Goal: Task Accomplishment & Management: Manage account settings

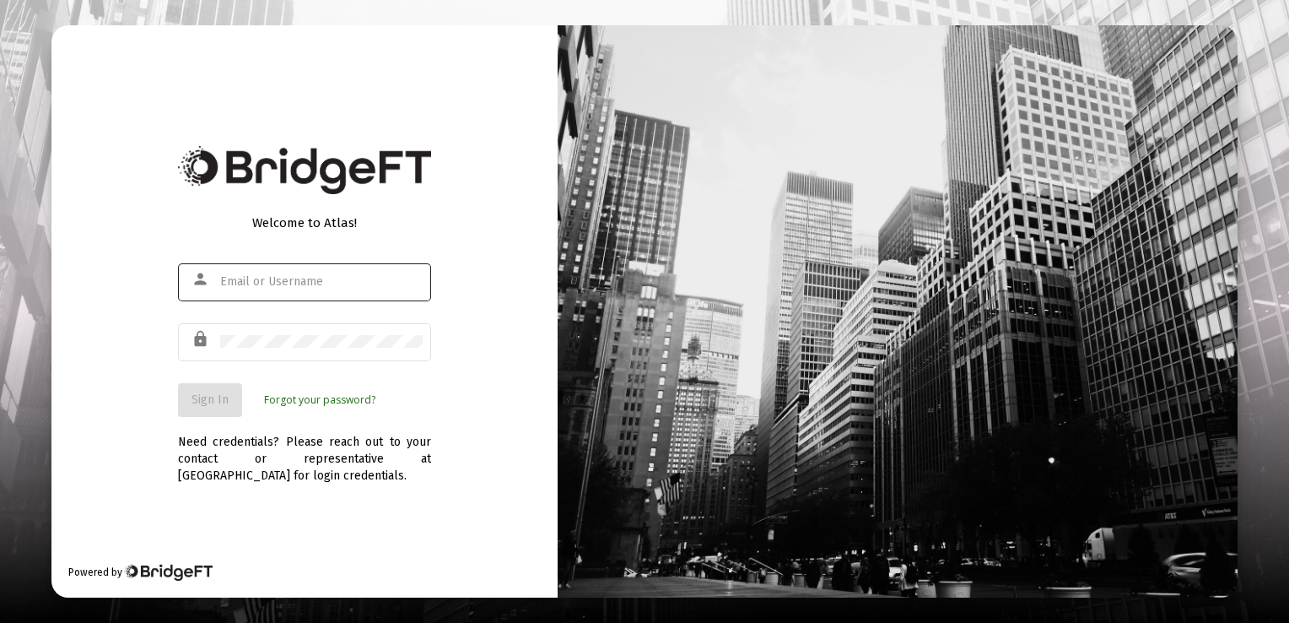
click at [236, 278] on input "text" at bounding box center [321, 282] width 203 height 14
type input "c"
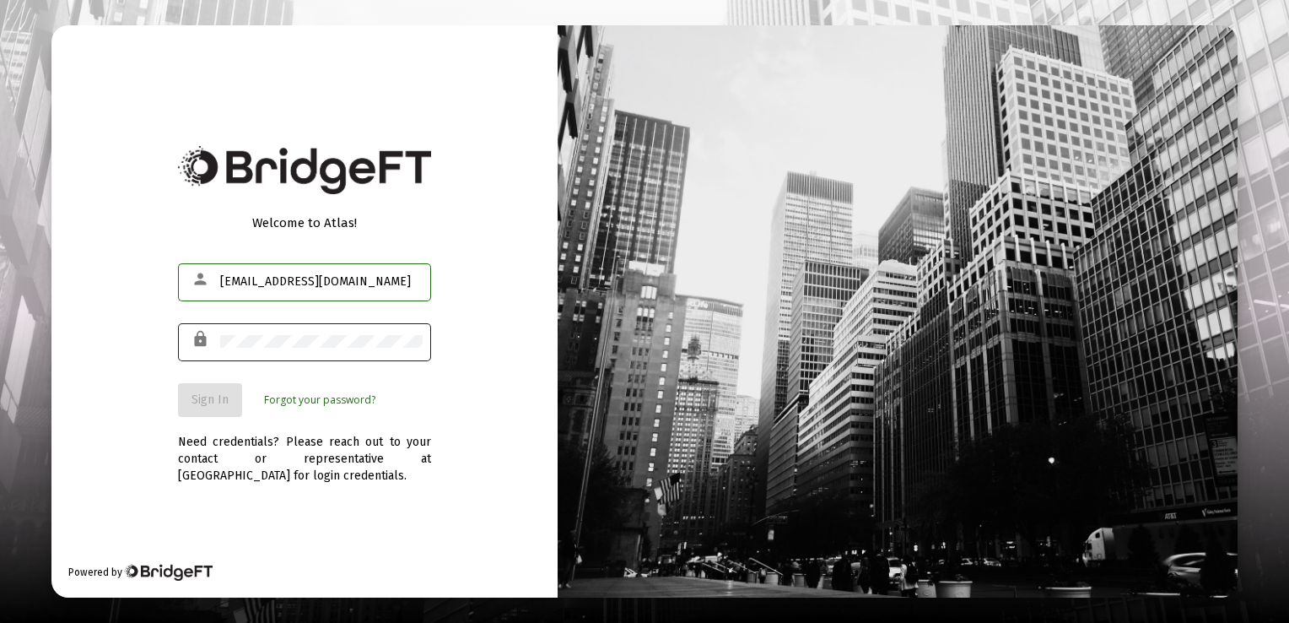
type input "[EMAIL_ADDRESS][DOMAIN_NAME]"
click at [213, 400] on span "Sign In" at bounding box center [210, 399] width 37 height 14
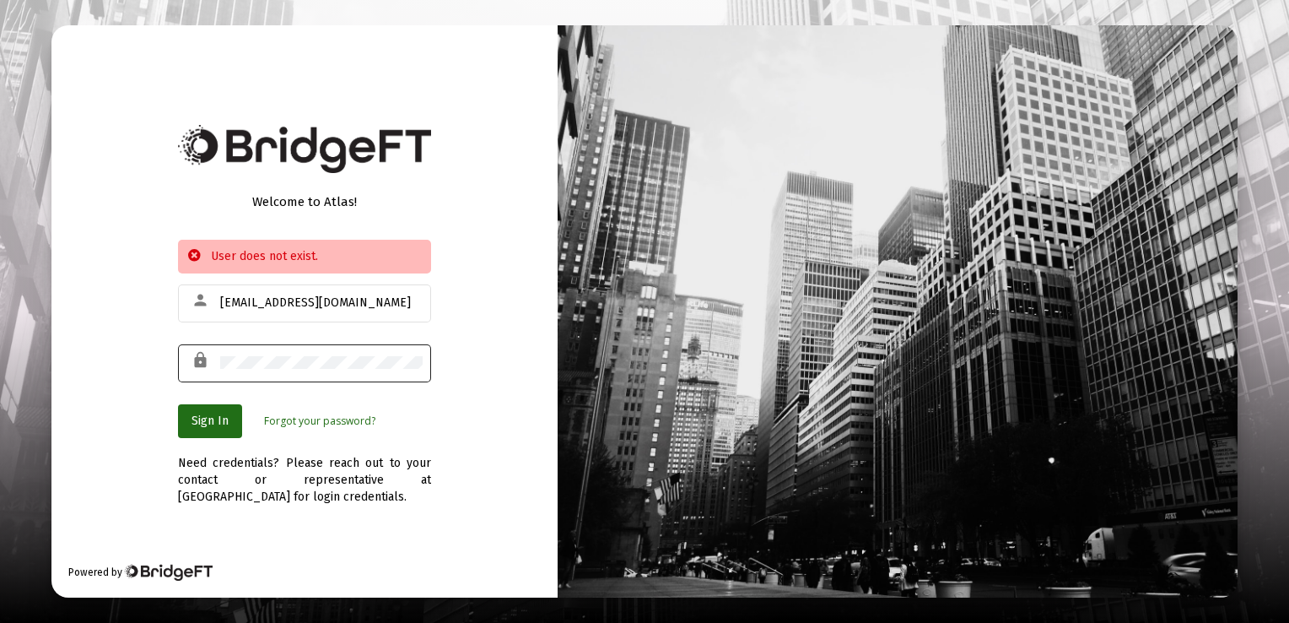
click at [267, 349] on div at bounding box center [321, 362] width 203 height 41
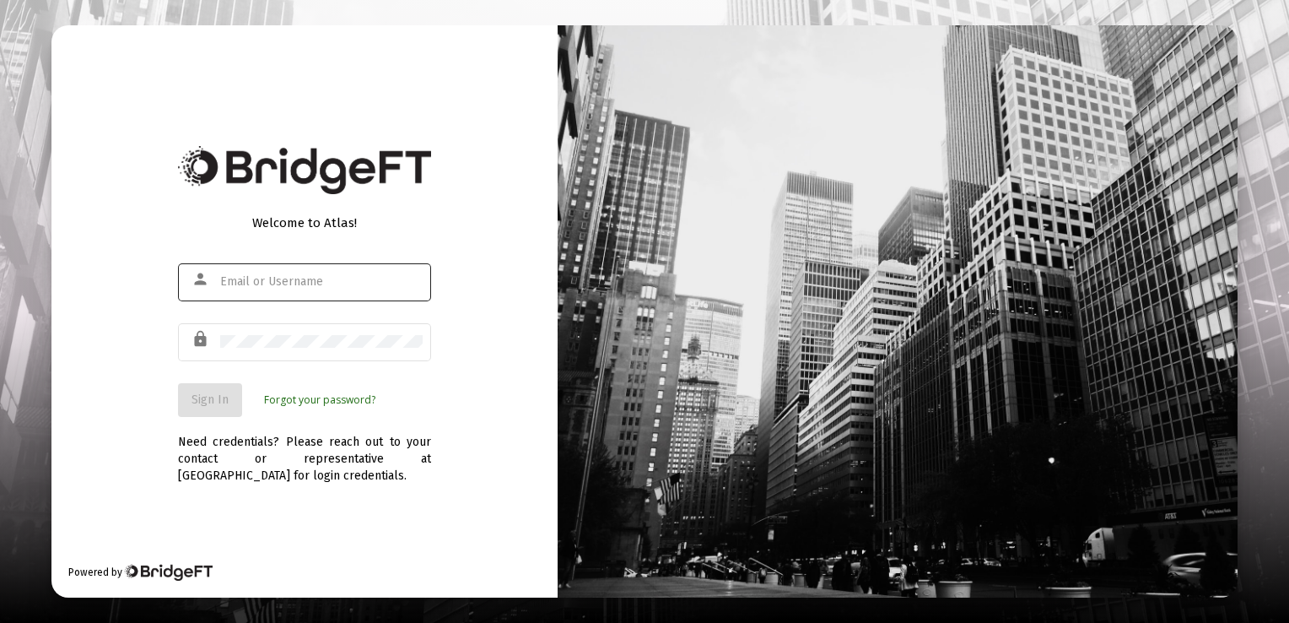
click at [220, 273] on div at bounding box center [321, 281] width 203 height 41
click at [247, 282] on input "text" at bounding box center [321, 282] width 203 height 14
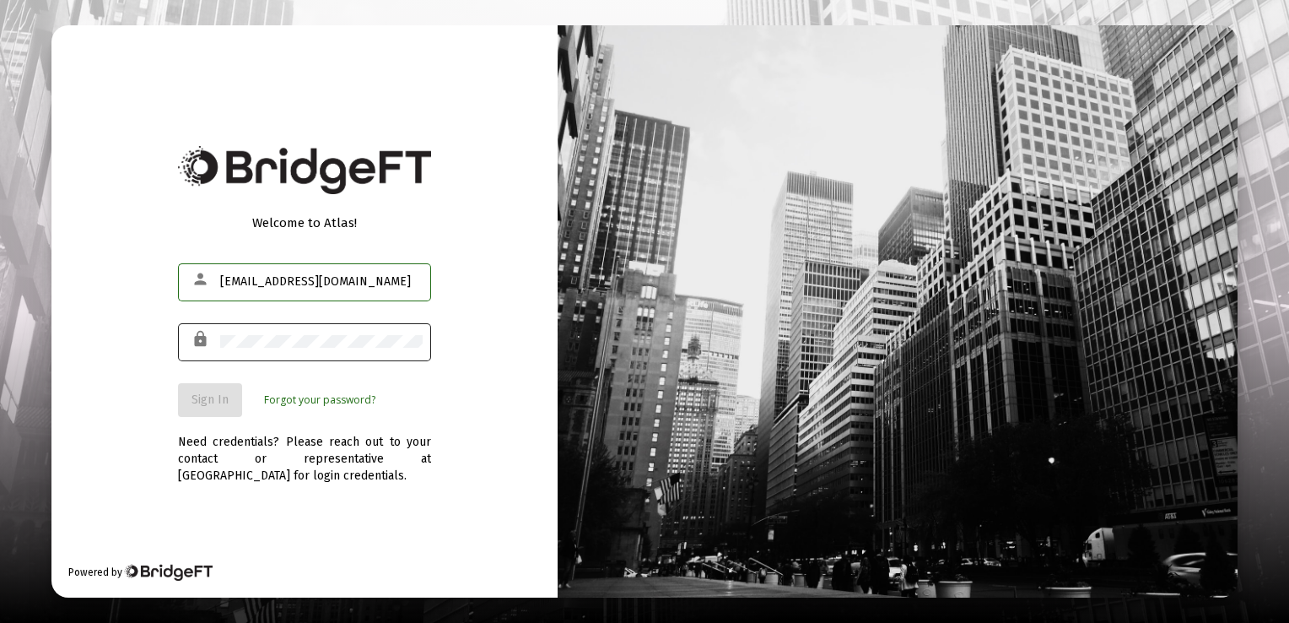
click at [245, 329] on div at bounding box center [321, 341] width 203 height 41
click at [213, 390] on button "Sign In" at bounding box center [210, 400] width 64 height 34
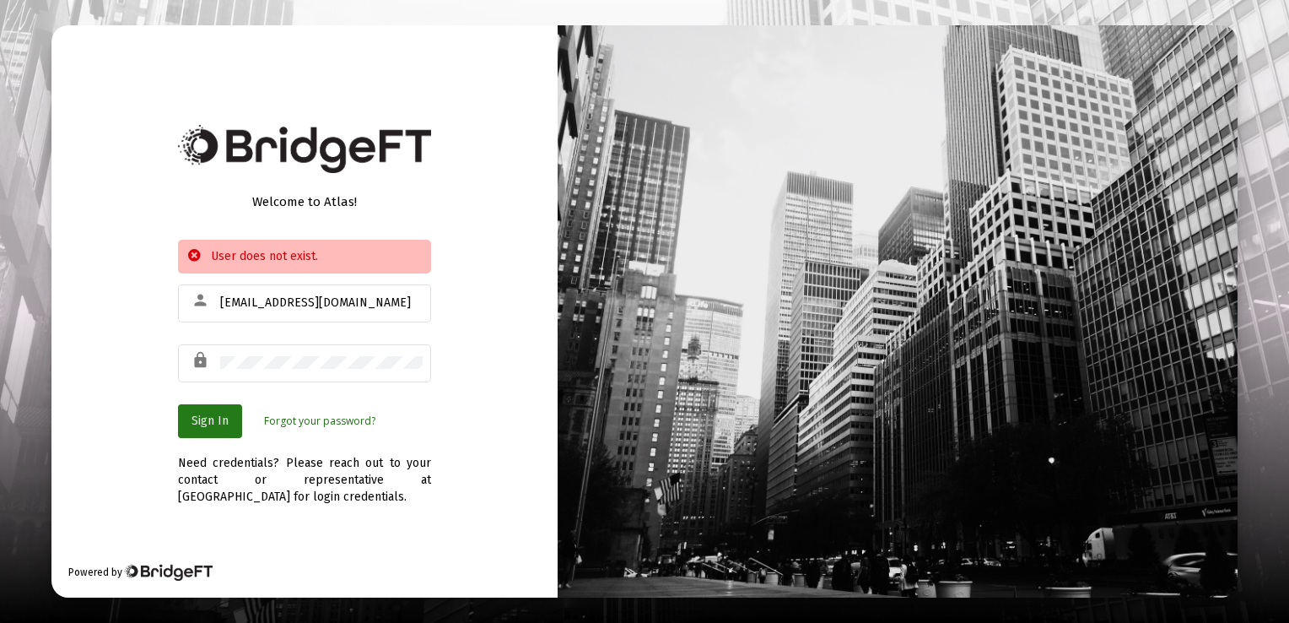
click at [208, 421] on span "Sign In" at bounding box center [210, 420] width 37 height 14
click at [397, 296] on input "dwsconsultingllc@outlook.com" at bounding box center [321, 303] width 203 height 14
type input "d"
click at [200, 421] on span "Sign In" at bounding box center [210, 420] width 37 height 14
click at [280, 302] on input "dsheets@juno.com" at bounding box center [321, 303] width 203 height 14
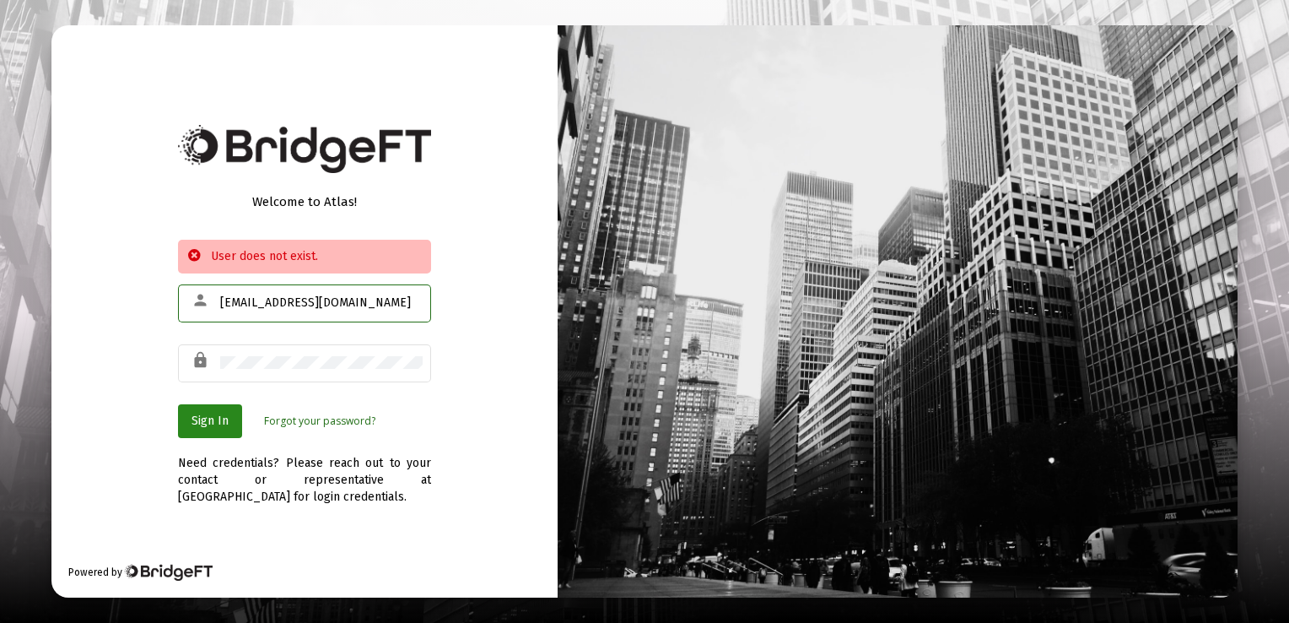
type input "dssheets@juno.com"
click at [201, 417] on span "Sign In" at bounding box center [210, 420] width 37 height 14
click at [213, 418] on span "Sign In" at bounding box center [210, 420] width 37 height 14
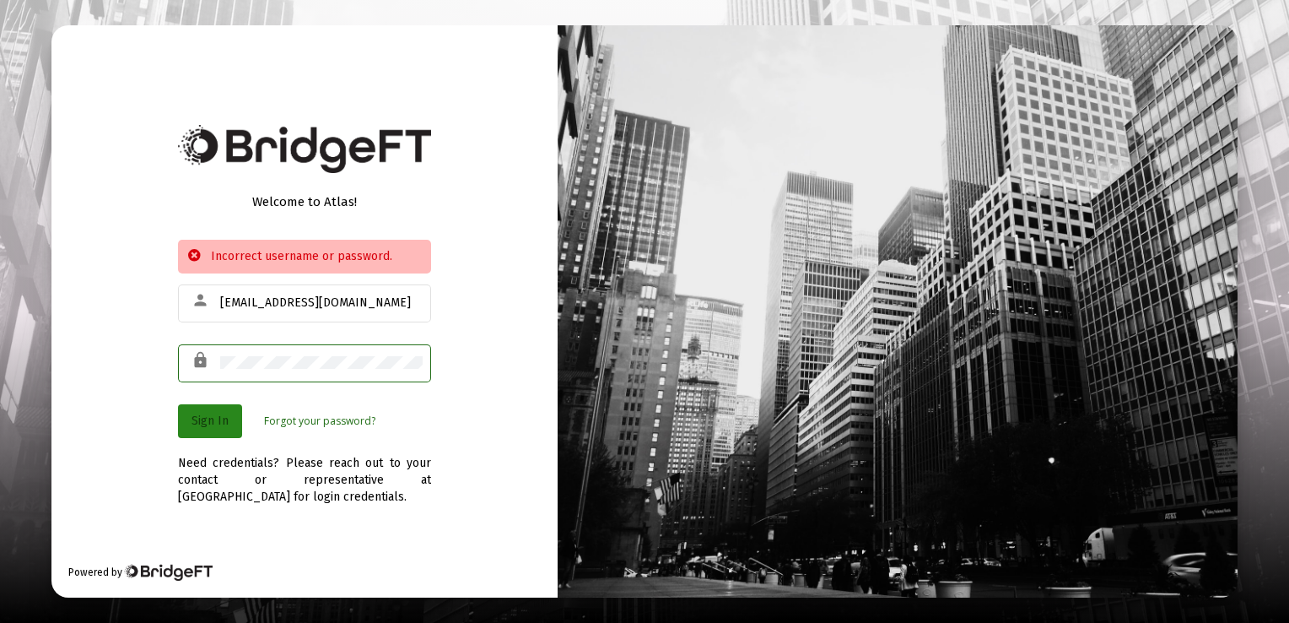
click at [209, 413] on span "Sign In" at bounding box center [210, 420] width 37 height 14
click at [301, 419] on link "Forgot your password?" at bounding box center [319, 421] width 111 height 17
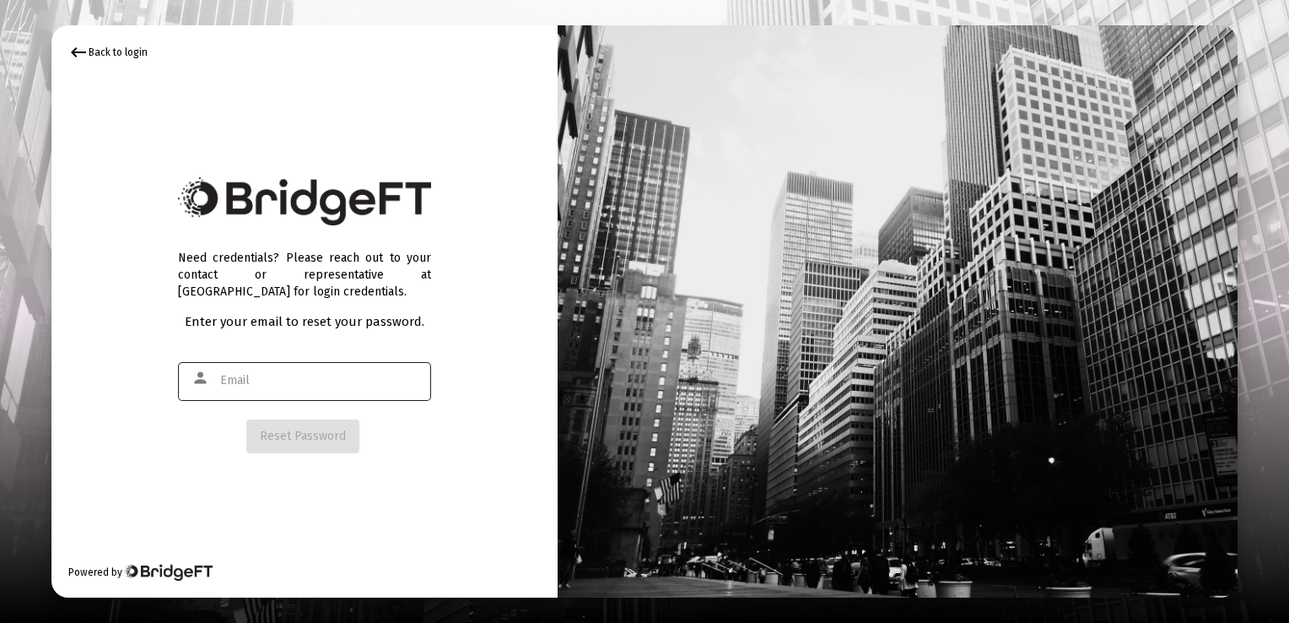
click at [250, 376] on input "text" at bounding box center [321, 381] width 203 height 14
type input "dssheets@juno.com"
click at [294, 437] on span "Reset Password" at bounding box center [303, 436] width 86 height 14
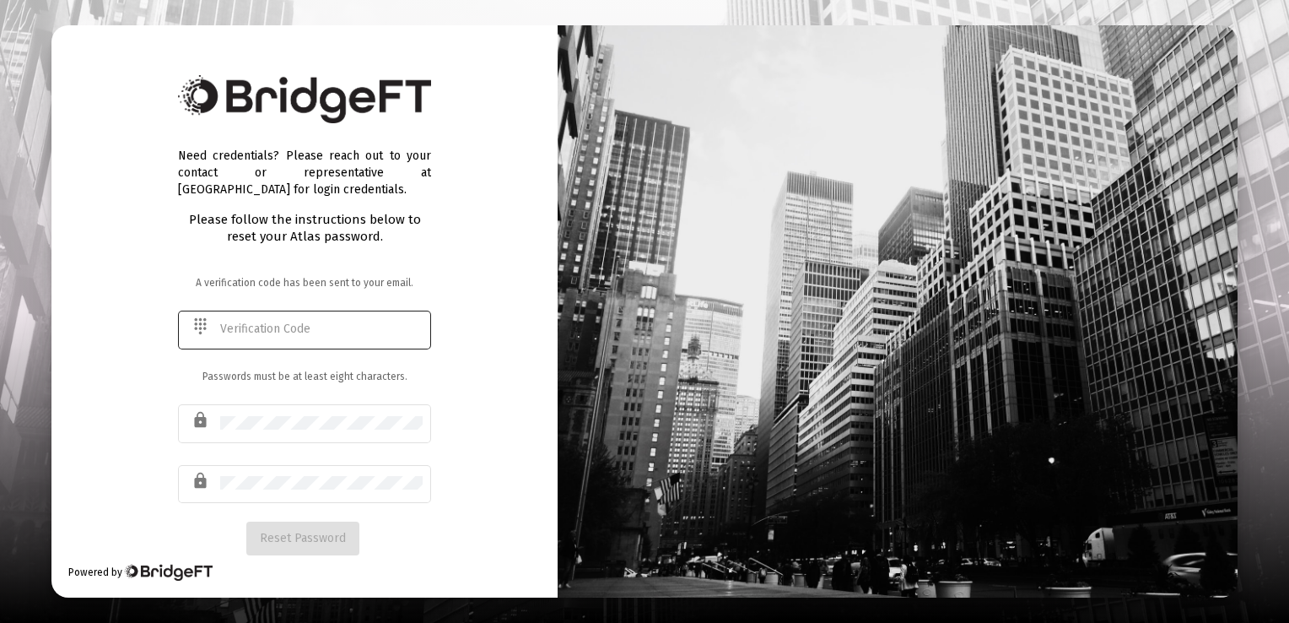
click at [237, 323] on input "text" at bounding box center [321, 329] width 203 height 14
type input "438803"
click at [216, 478] on div "lock" at bounding box center [203, 481] width 33 height 29
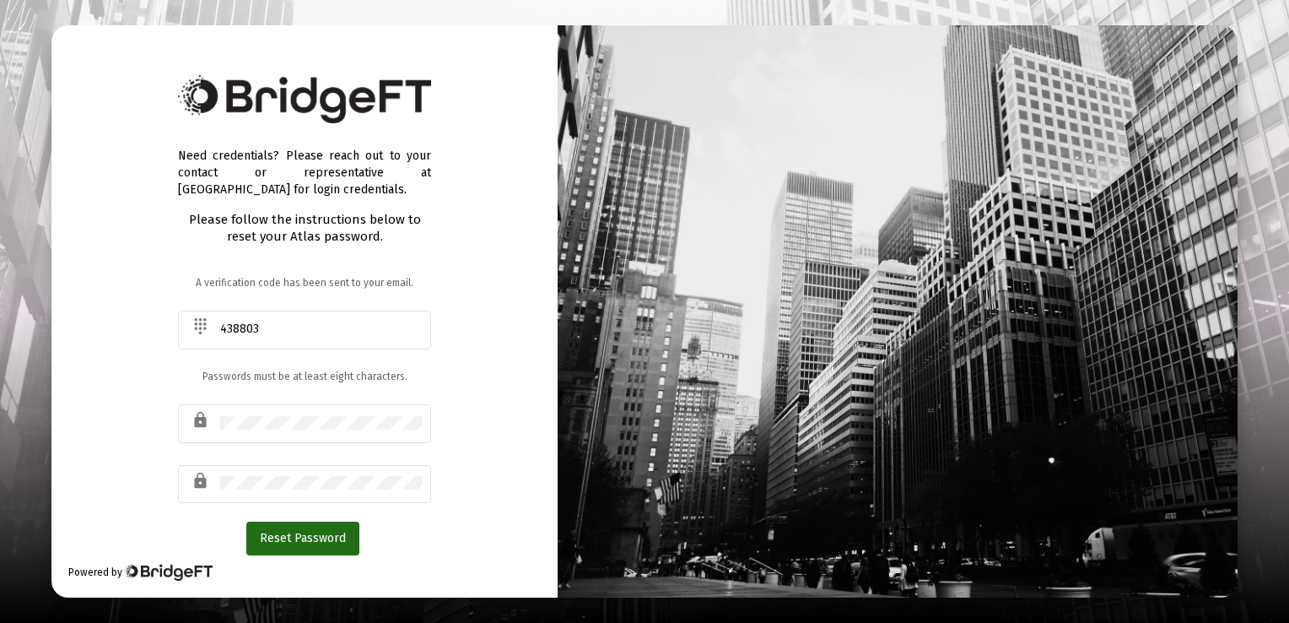
click at [202, 541] on div "Reset Password" at bounding box center [304, 538] width 253 height 34
click at [295, 538] on span "Reset Password" at bounding box center [303, 538] width 86 height 14
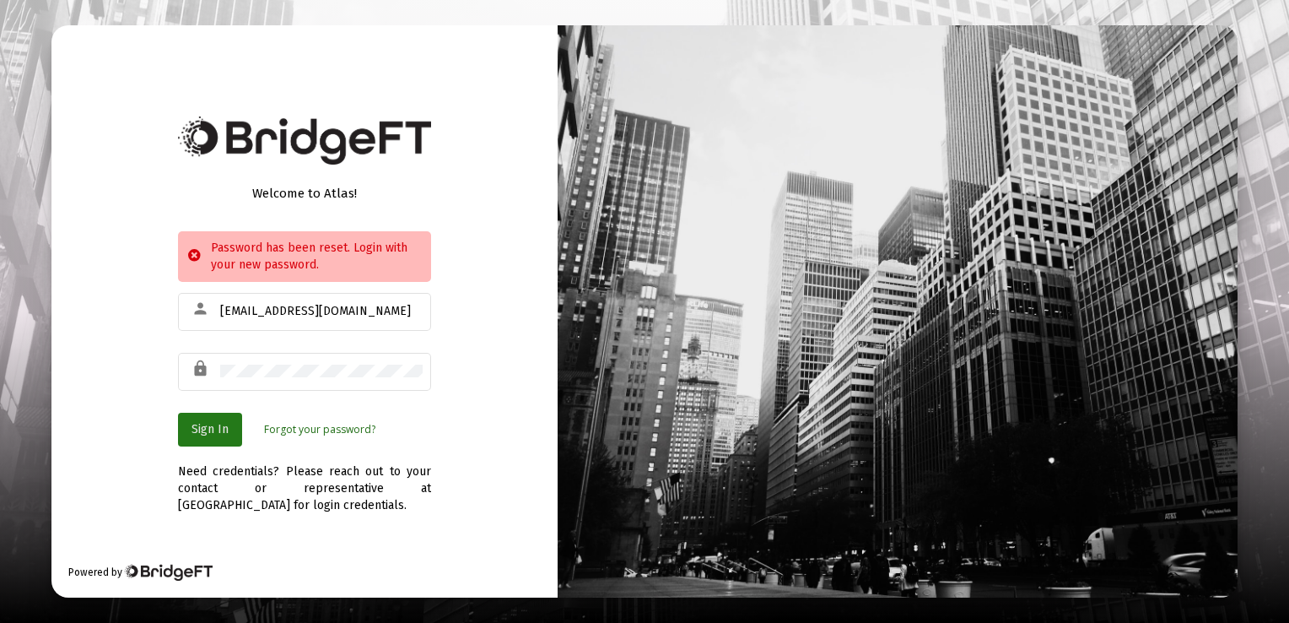
click at [210, 420] on button "Sign In" at bounding box center [210, 430] width 64 height 34
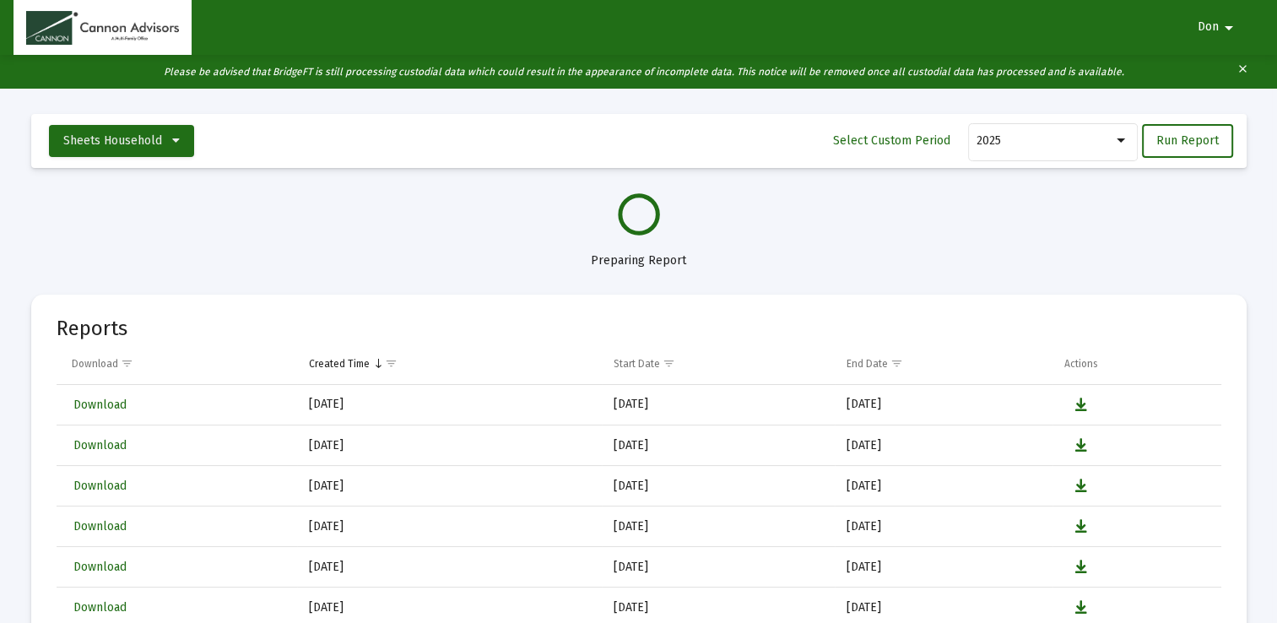
click at [1226, 29] on mat-icon "arrow_drop_down" at bounding box center [1228, 28] width 20 height 34
click at [999, 219] on div at bounding box center [638, 311] width 1277 height 623
click at [172, 146] on icon at bounding box center [176, 141] width 8 height 12
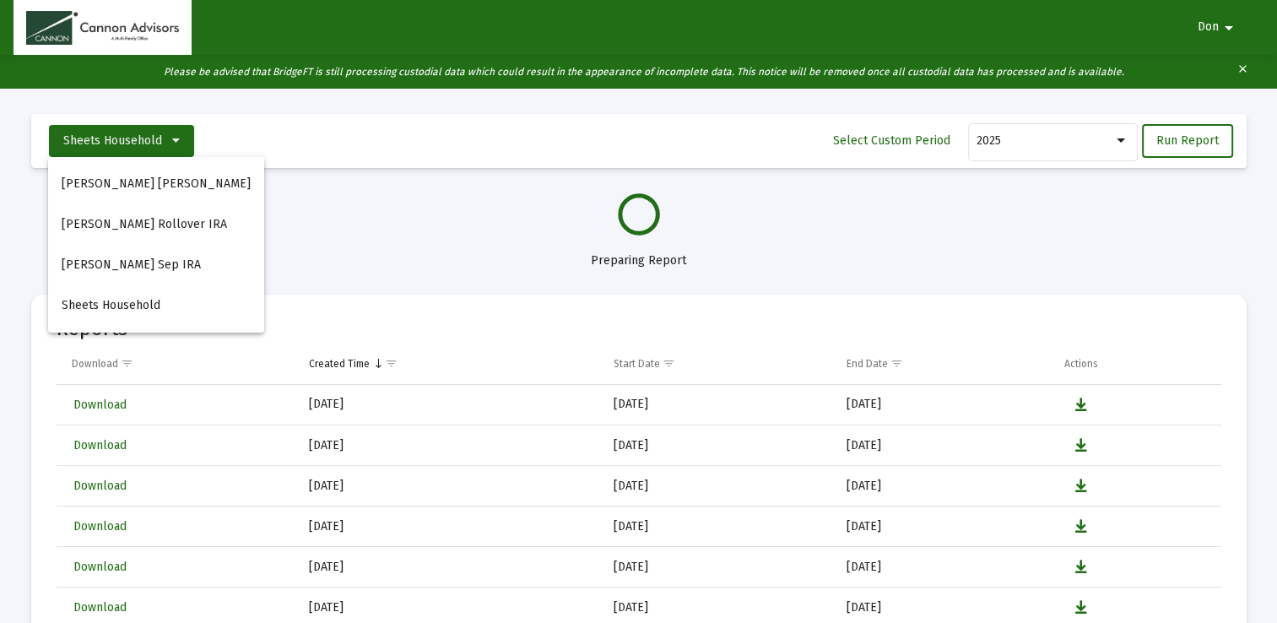
click at [341, 219] on div at bounding box center [638, 311] width 1277 height 623
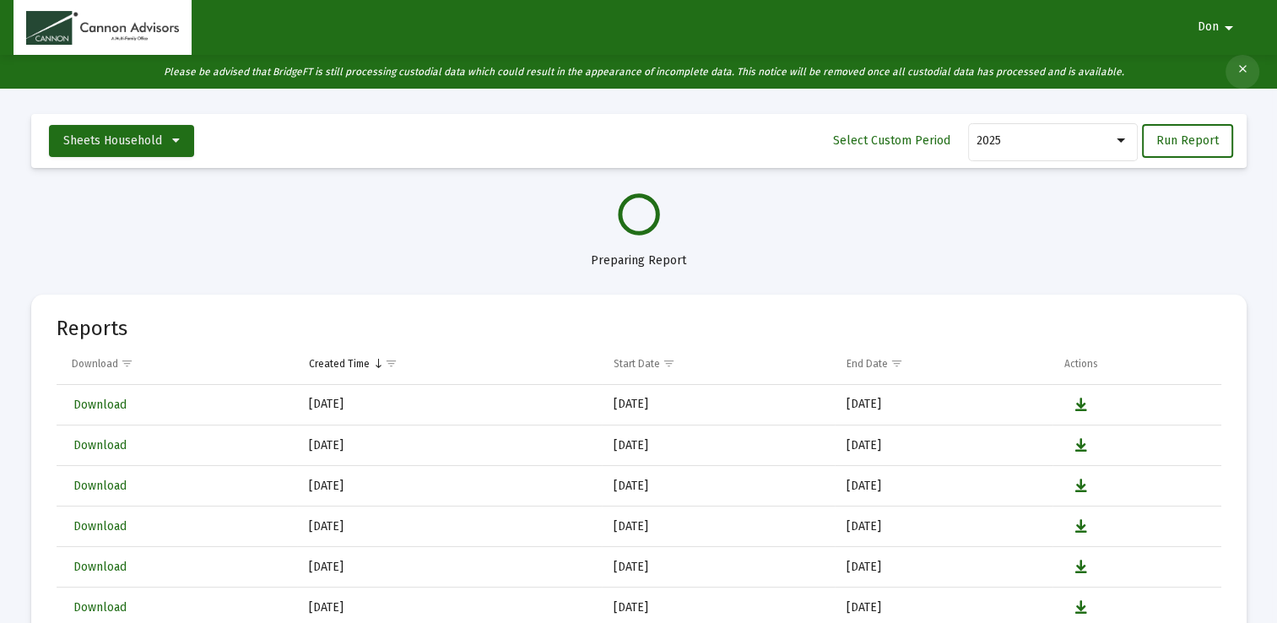
click at [1239, 69] on mat-icon "clear" at bounding box center [1242, 71] width 13 height 25
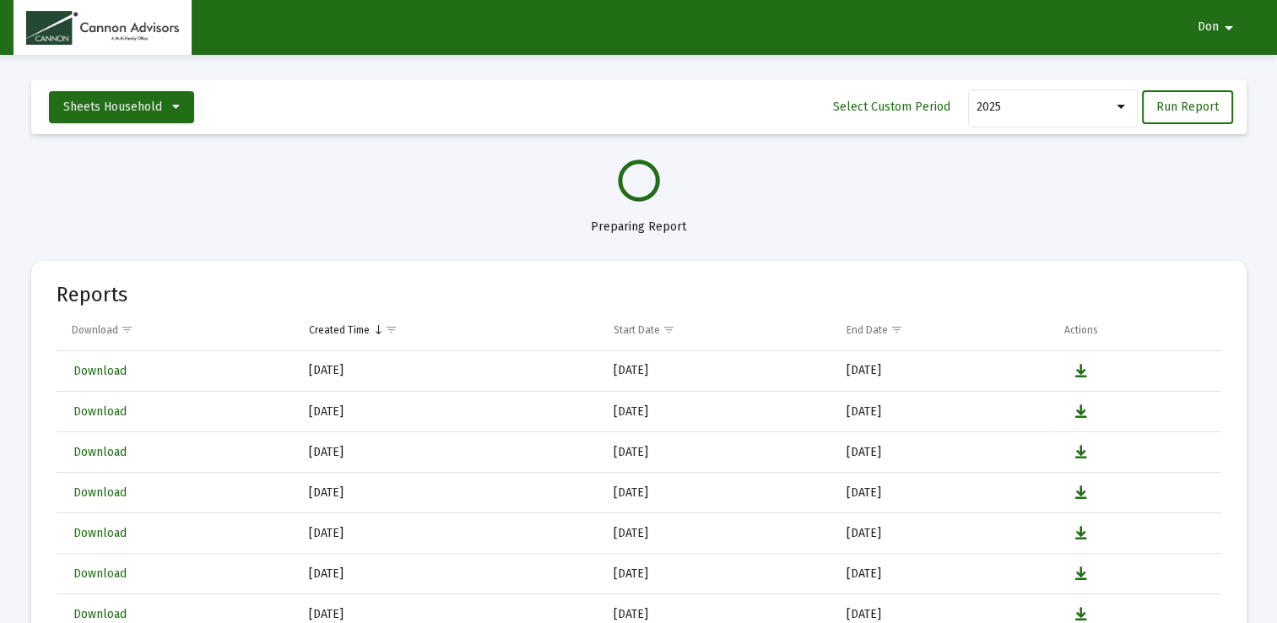
click at [68, 177] on div at bounding box center [638, 180] width 1215 height 42
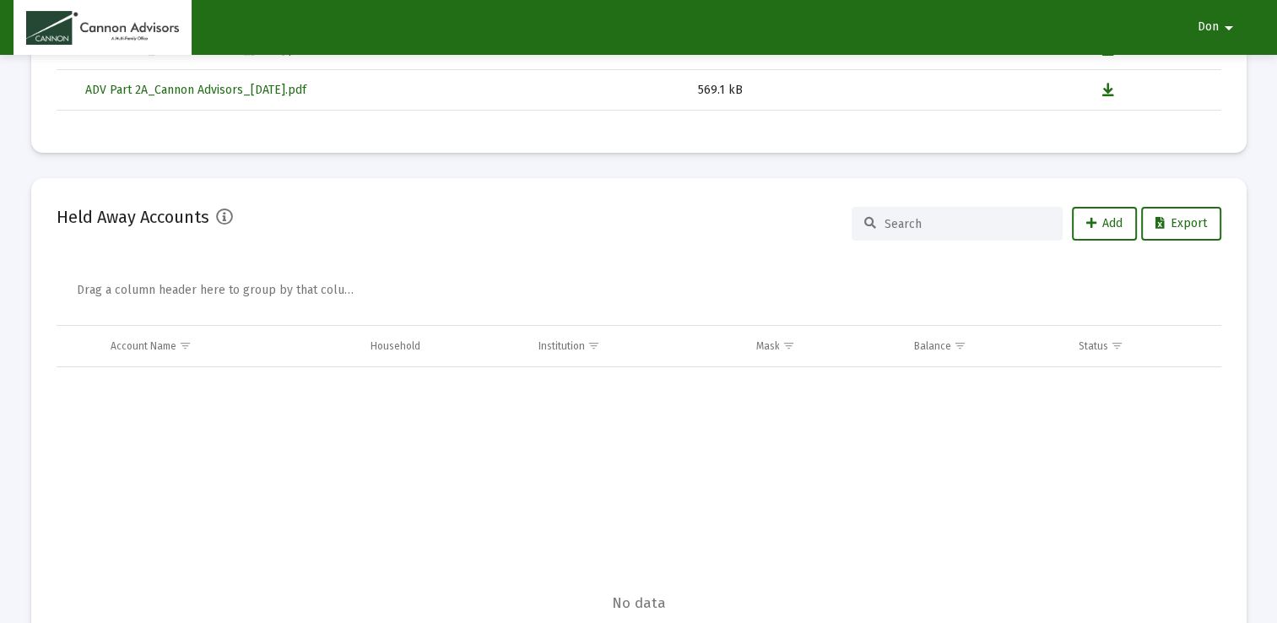
scroll to position [1586, 0]
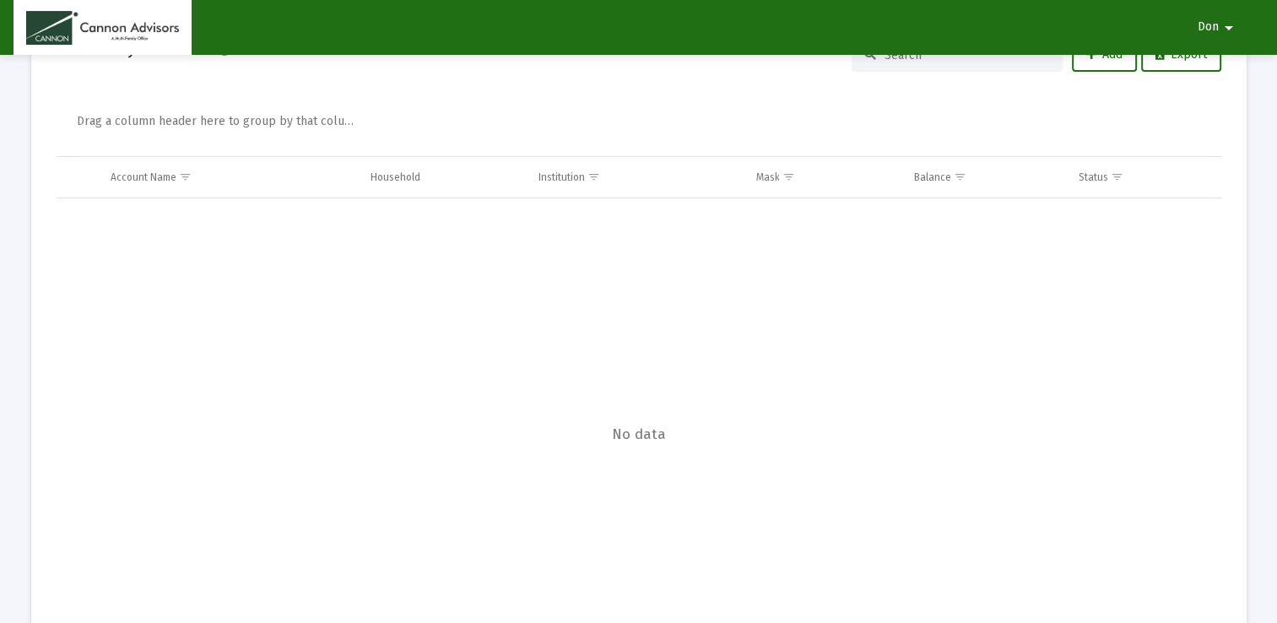
select select "View all"
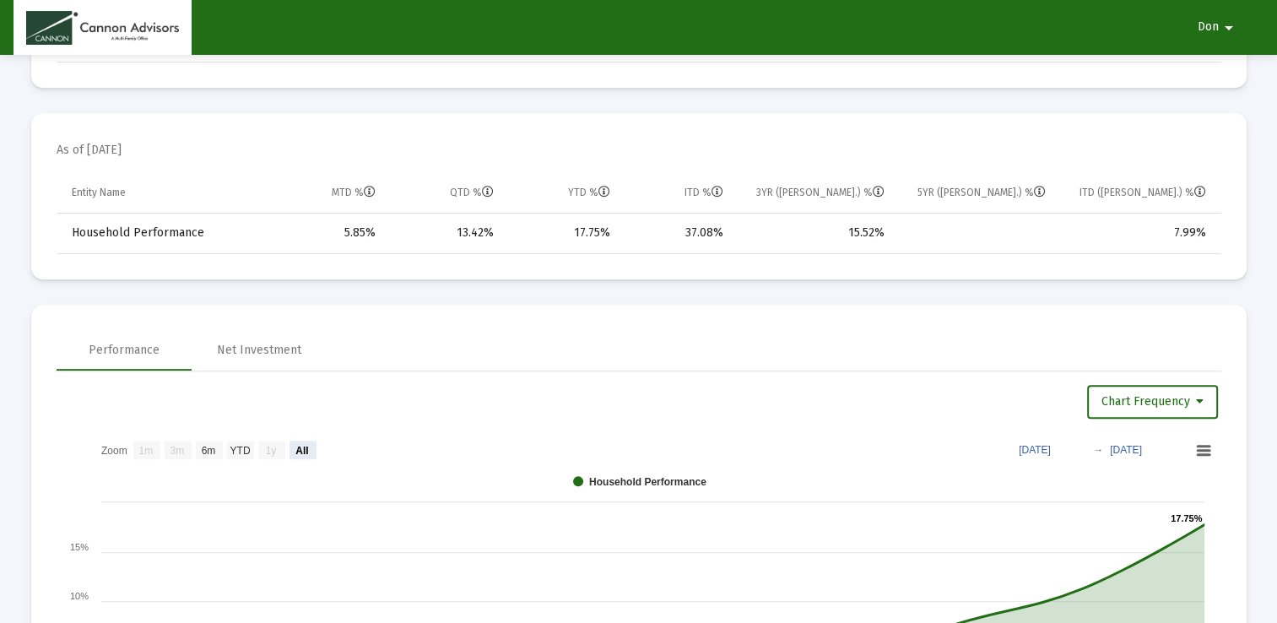
scroll to position [776, 0]
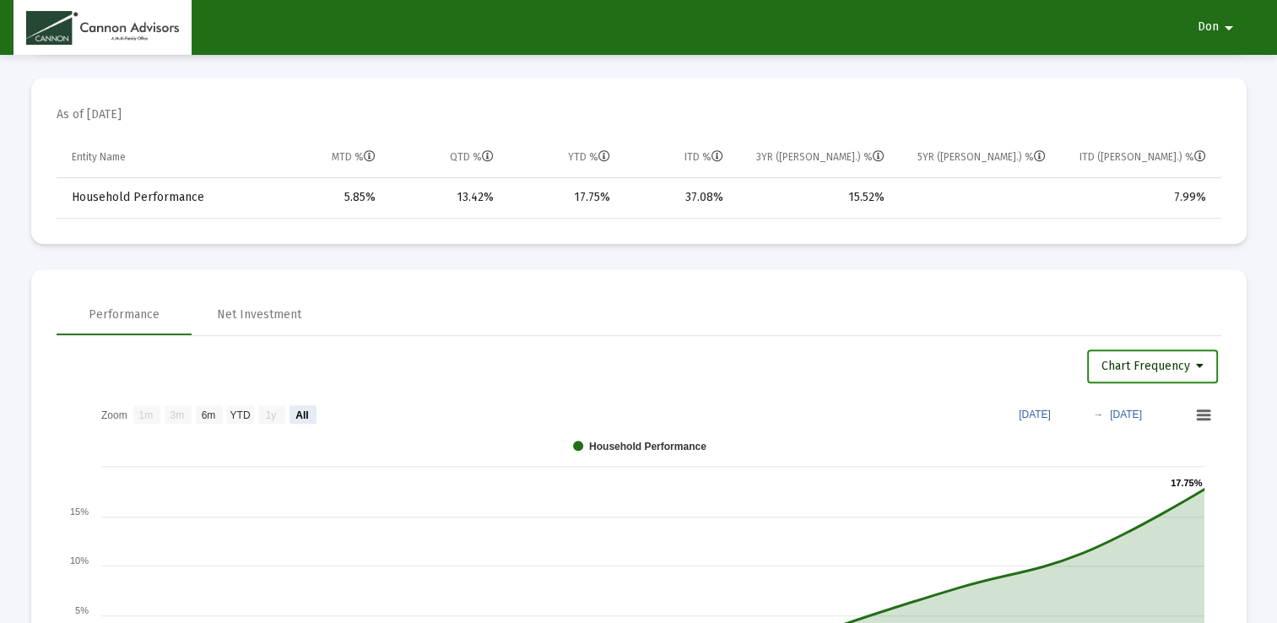
click at [1205, 363] on button "Chart Frequency" at bounding box center [1152, 366] width 131 height 34
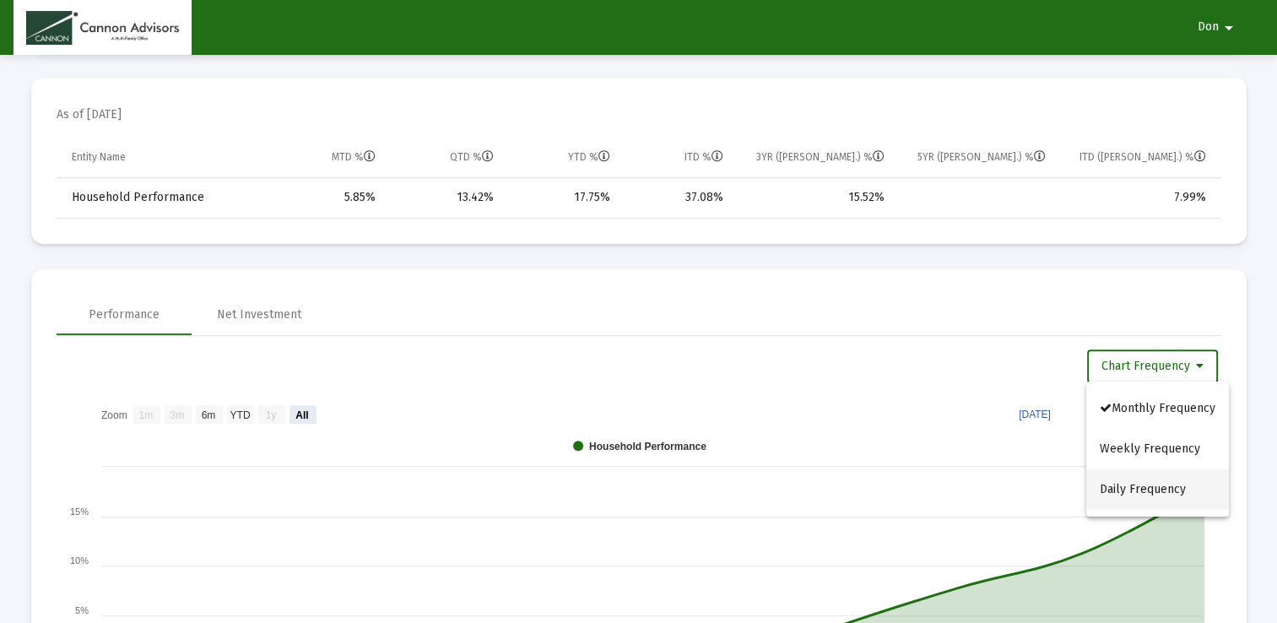
click at [1181, 481] on button "Daily Frequency" at bounding box center [1157, 489] width 143 height 41
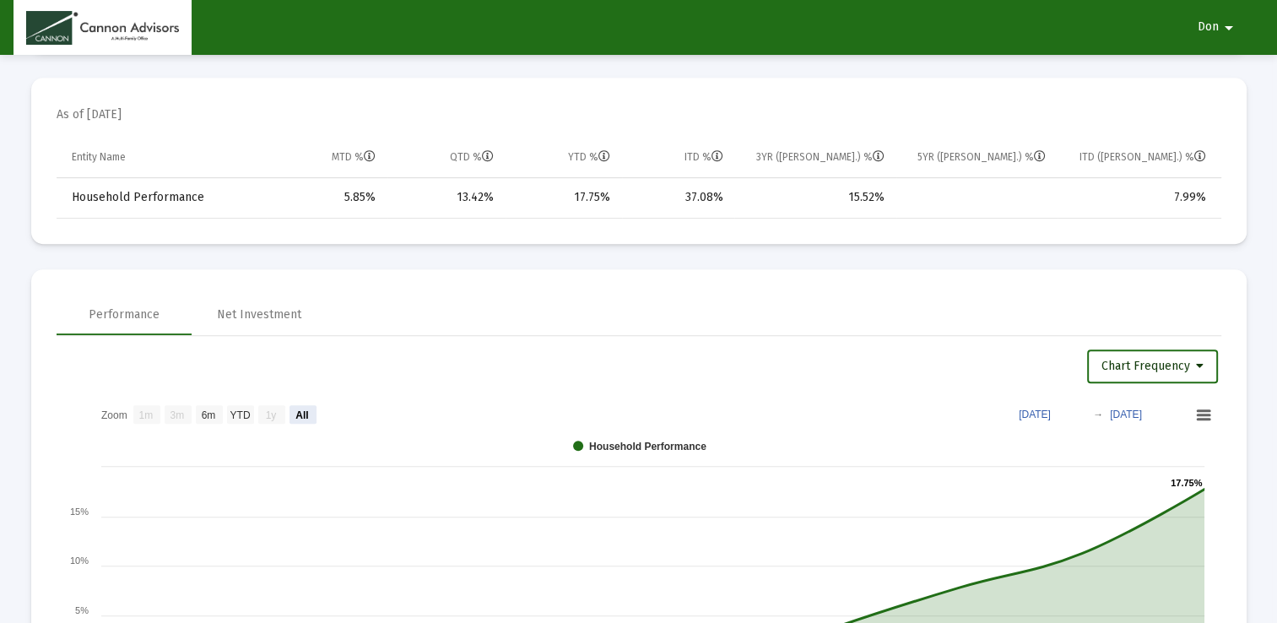
select select "View all"
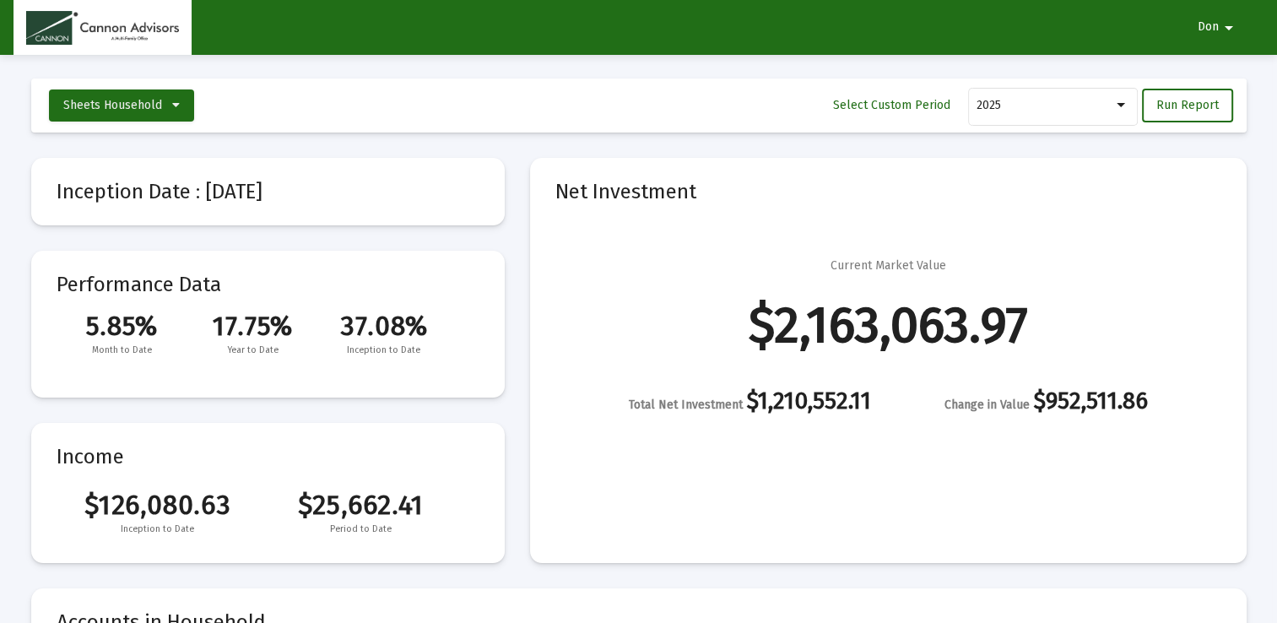
scroll to position [0, 0]
